Goal: Task Accomplishment & Management: Manage account settings

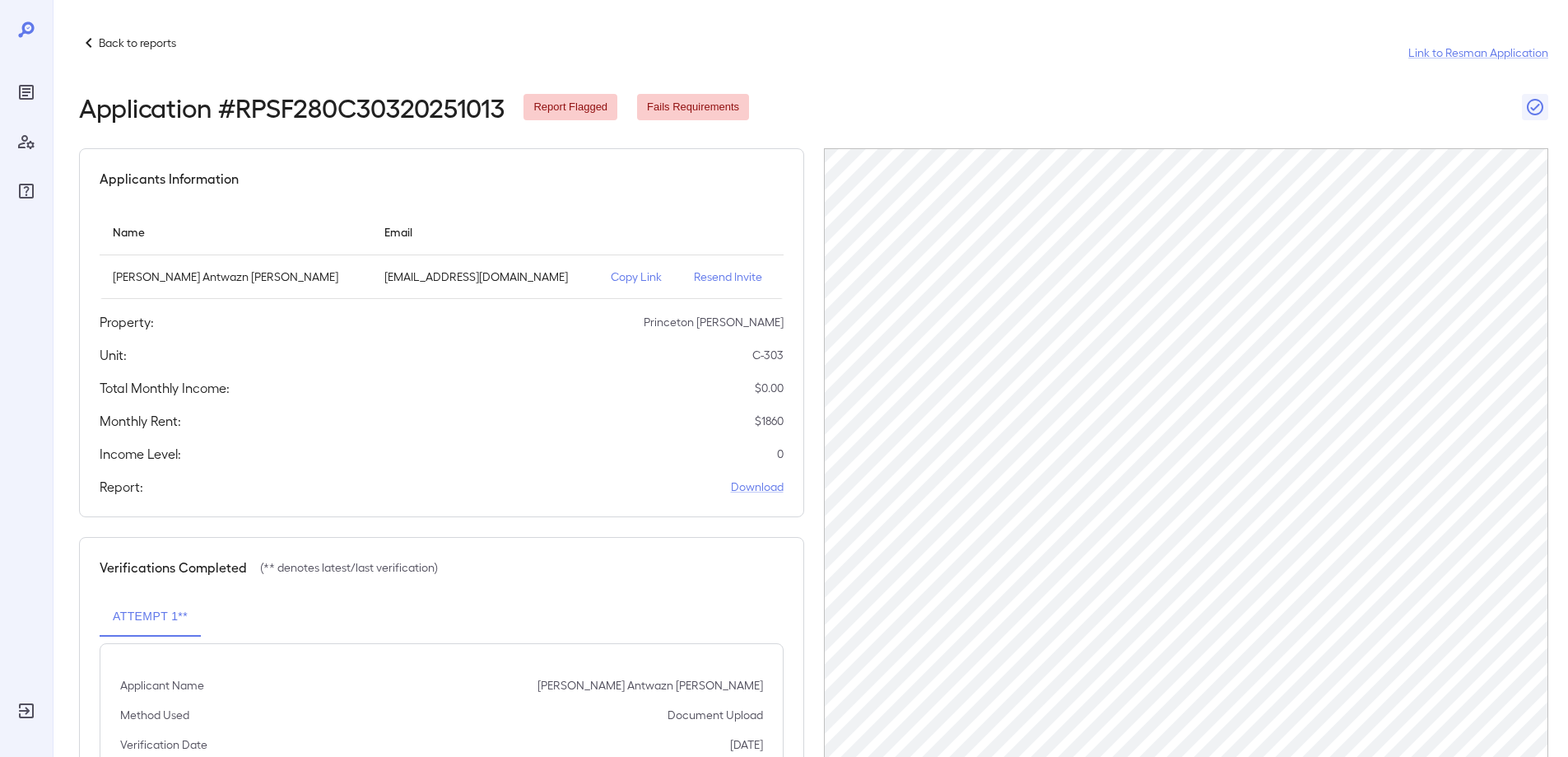
click at [104, 52] on div "Back to reports Link to Resman Application" at bounding box center [813, 53] width 1469 height 40
click at [116, 45] on p "Back to reports" at bounding box center [137, 42] width 77 height 16
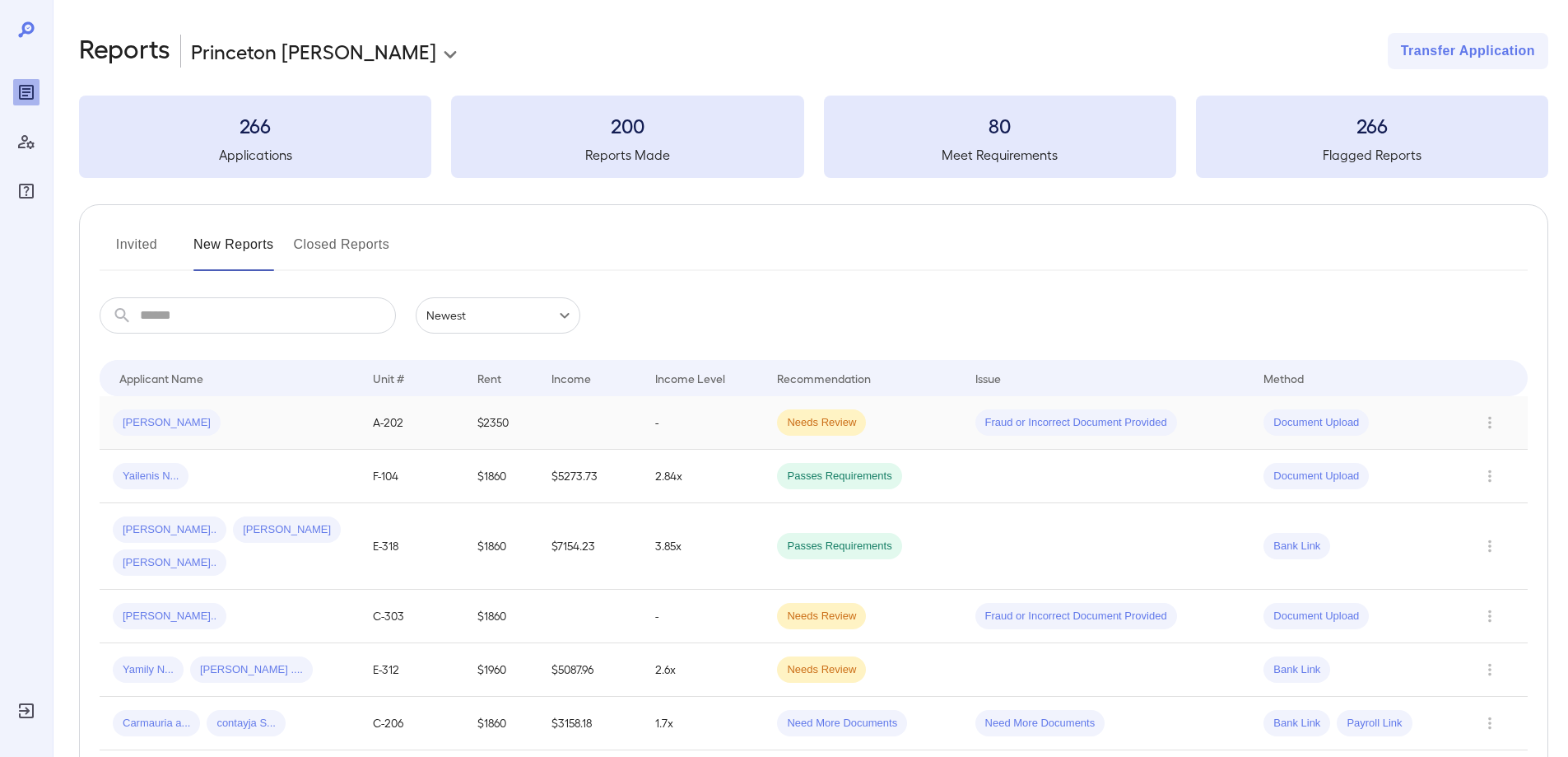
click at [322, 424] on div "[PERSON_NAME]" at bounding box center [230, 423] width 234 height 27
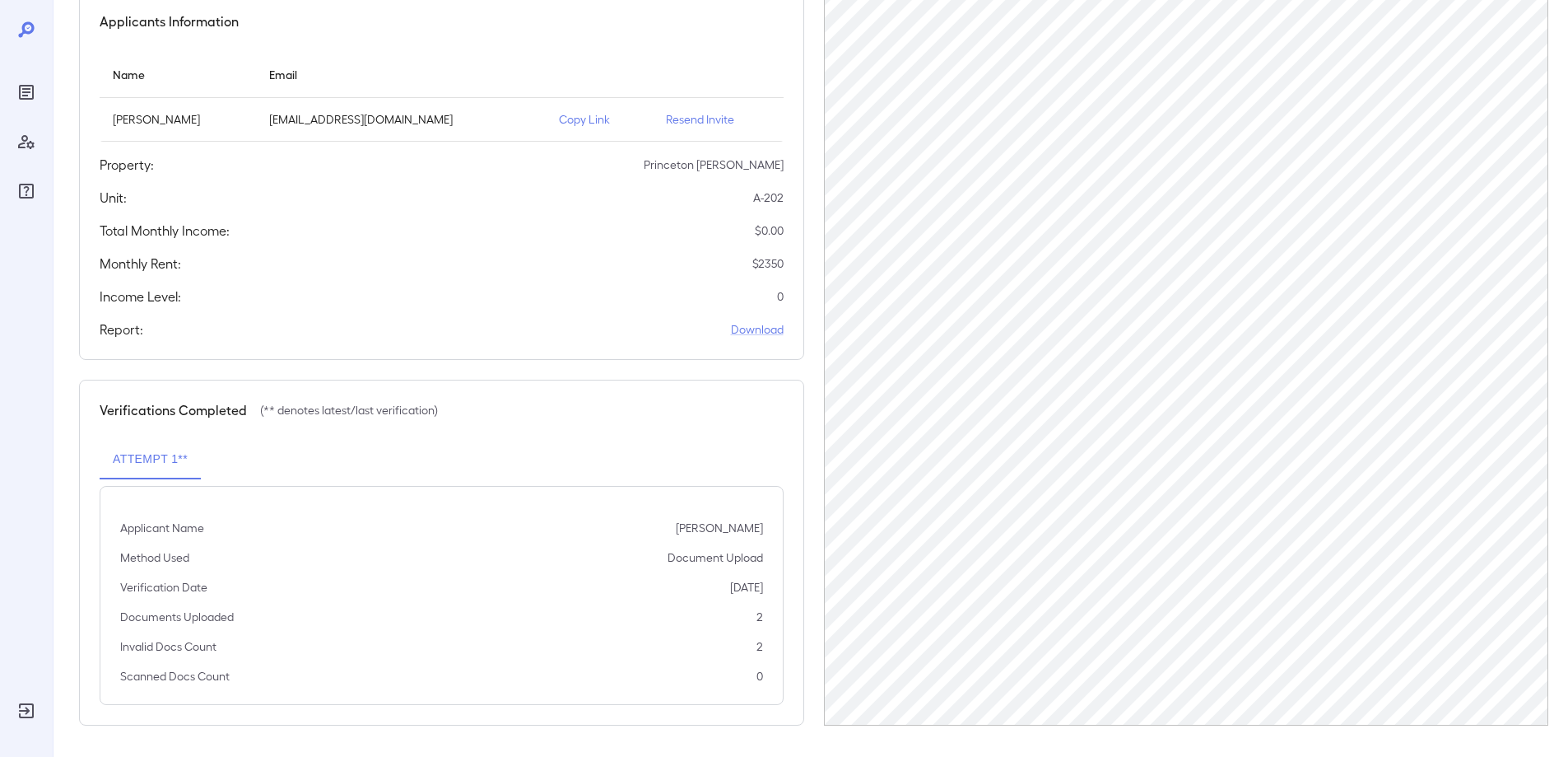
scroll to position [159, 0]
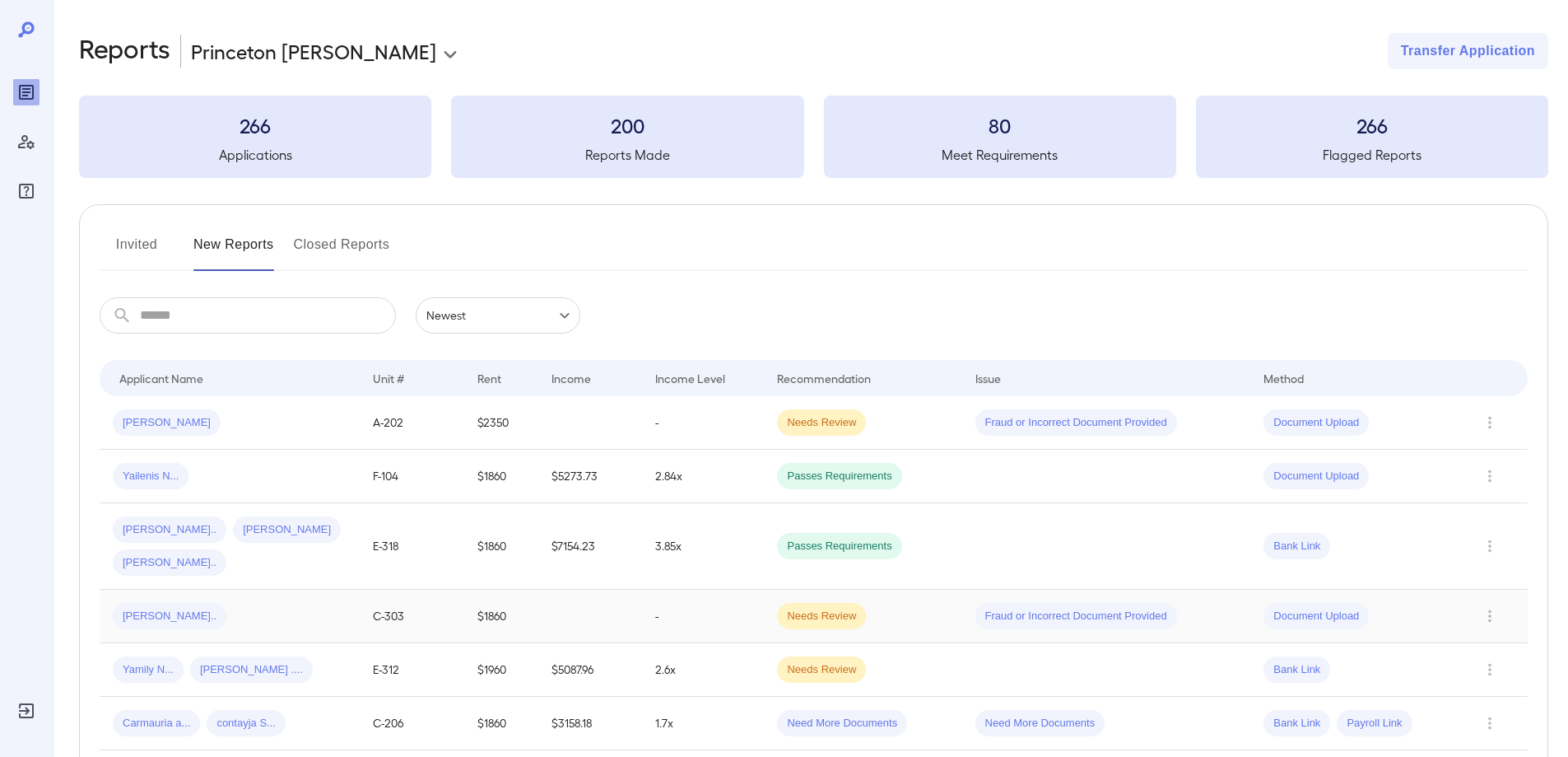
click at [212, 603] on div "[PERSON_NAME].." at bounding box center [230, 616] width 234 height 27
click at [256, 603] on div "[PERSON_NAME].." at bounding box center [230, 616] width 234 height 27
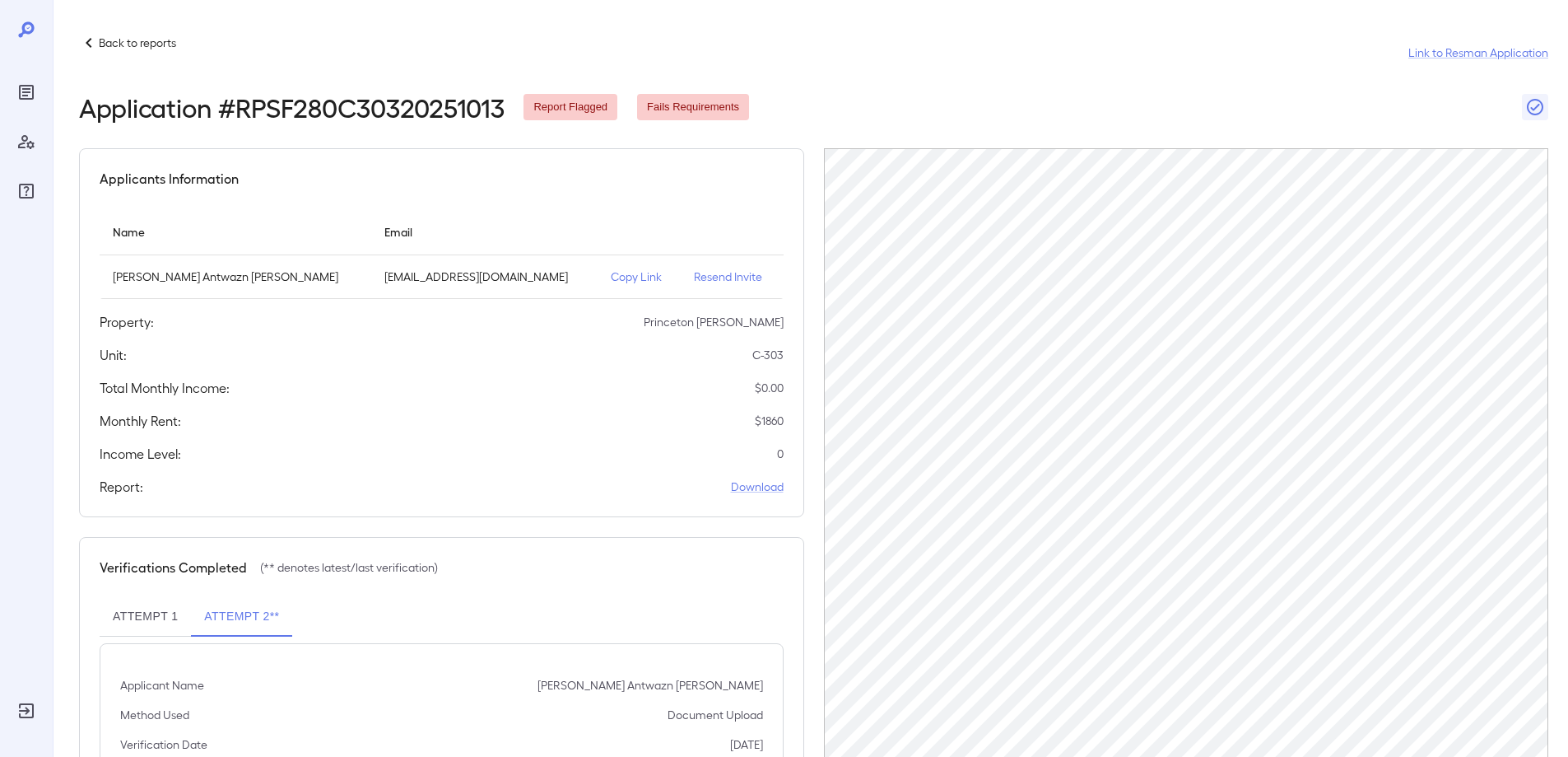
click at [717, 284] on p "Resend Invite" at bounding box center [732, 276] width 76 height 16
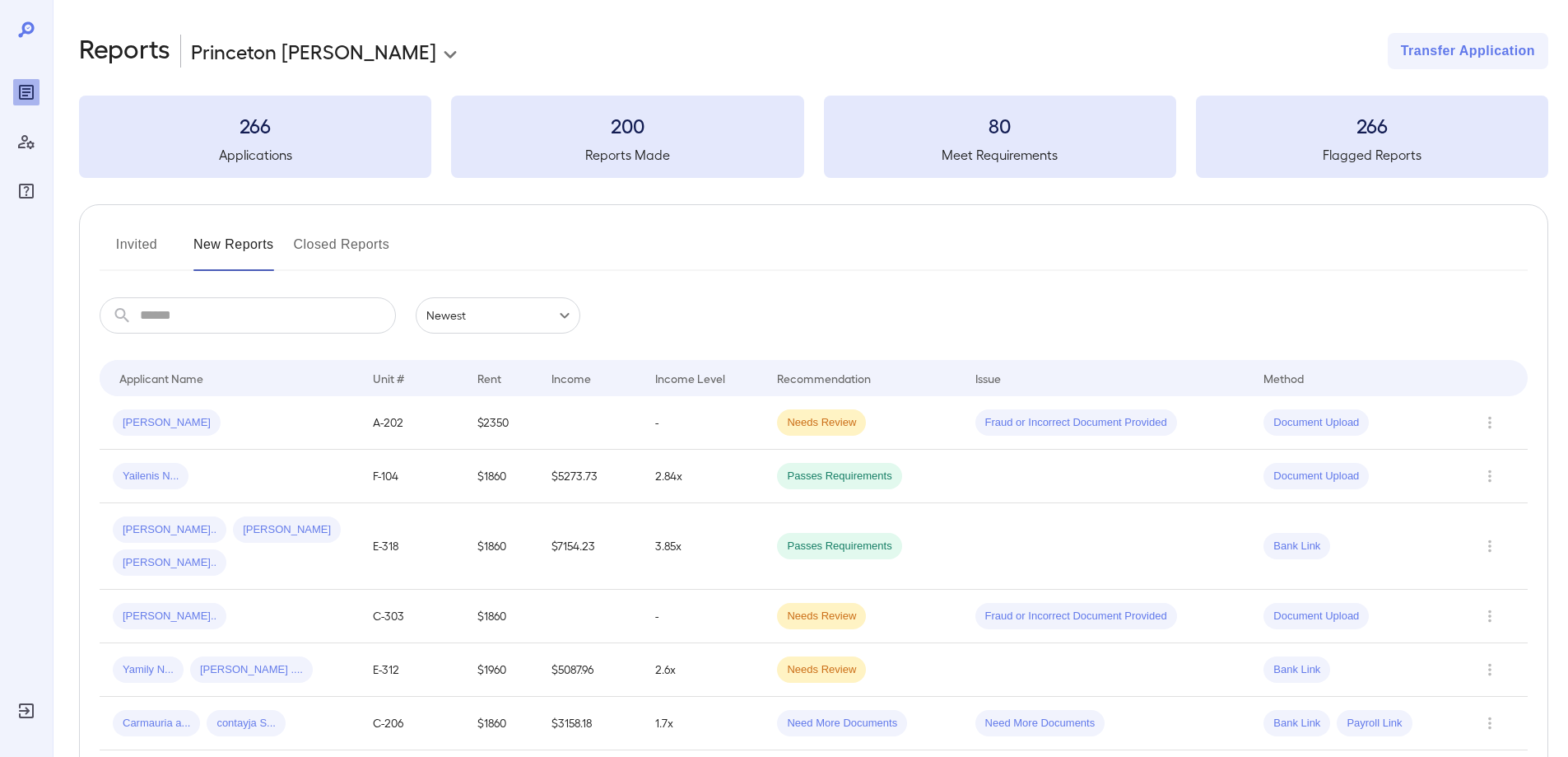
click at [130, 242] on button "Invited" at bounding box center [137, 252] width 74 height 40
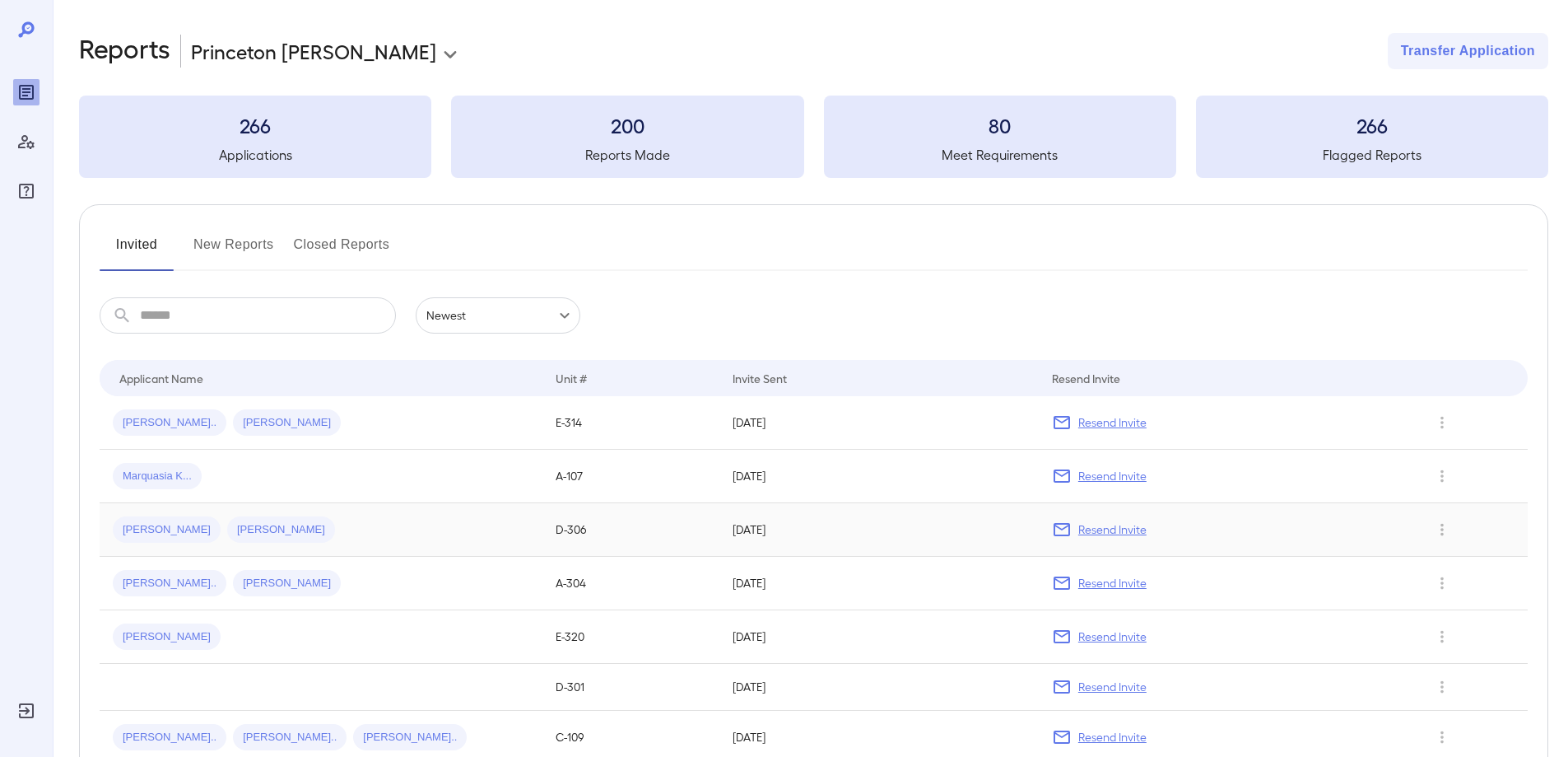
click at [420, 534] on div "[PERSON_NAME] [PERSON_NAME]" at bounding box center [321, 530] width 417 height 27
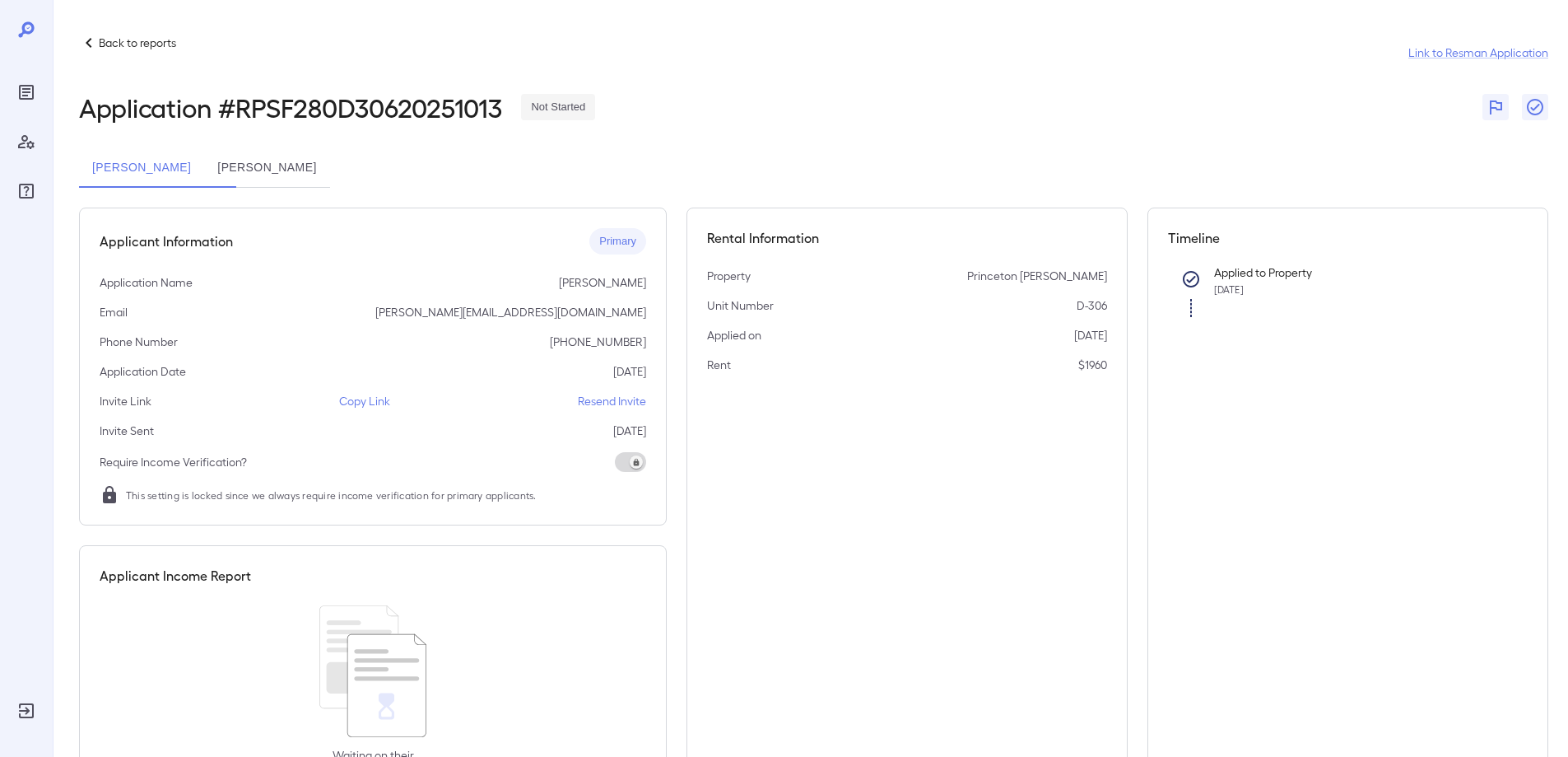
click at [589, 404] on p "Resend Invite" at bounding box center [613, 401] width 68 height 16
click at [366, 406] on p "Copy Link" at bounding box center [365, 401] width 51 height 16
